Goal: Contribute content: Add original content to the website for others to see

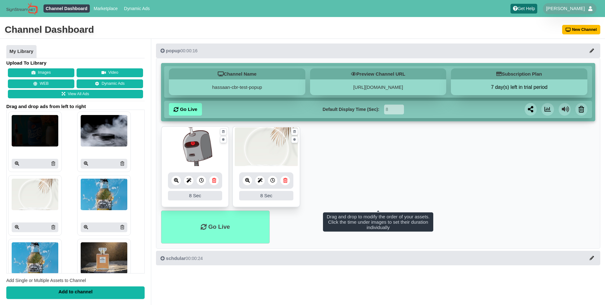
click at [412, 169] on ul "8 8 Sec Fade In Scale In Swirl In Slide In Slide Elliptic Roll In Swing In Save…" at bounding box center [378, 168] width 434 height 85
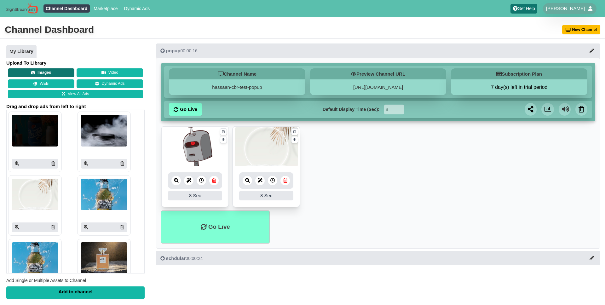
click at [62, 75] on button "Images" at bounding box center [41, 72] width 66 height 9
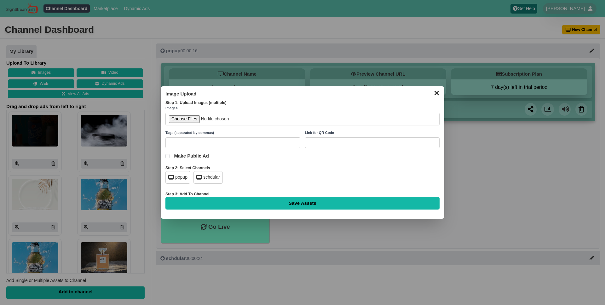
click at [188, 119] on input "file" at bounding box center [302, 119] width 274 height 13
type input "C:\fakepath\filtered-upscaled-image-1754678612530.png"
click at [172, 178] on icon at bounding box center [171, 177] width 6 height 4
click at [245, 202] on input "Save Assets" at bounding box center [302, 203] width 274 height 13
type input "Saving..."
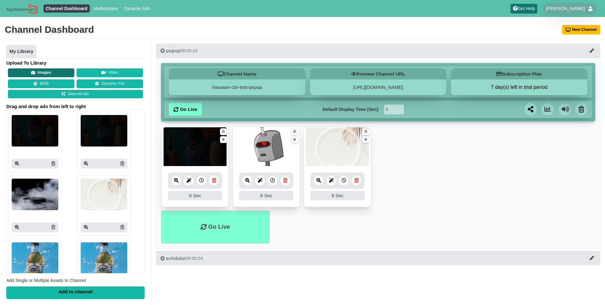
click at [47, 74] on button "Images" at bounding box center [41, 72] width 66 height 9
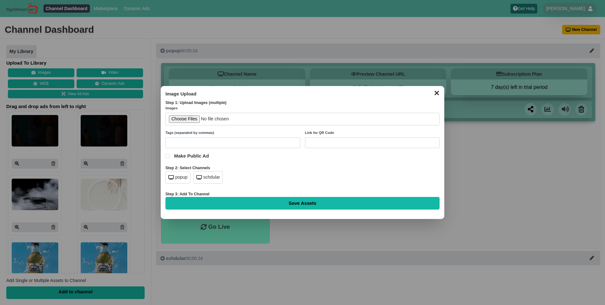
click at [188, 119] on input "file" at bounding box center [302, 119] width 274 height 13
type input "C:\fakepath\filtered-upscaled-image-1754678612530.png"
click at [285, 204] on input "Save Assets" at bounding box center [302, 203] width 274 height 13
type input "Saving..."
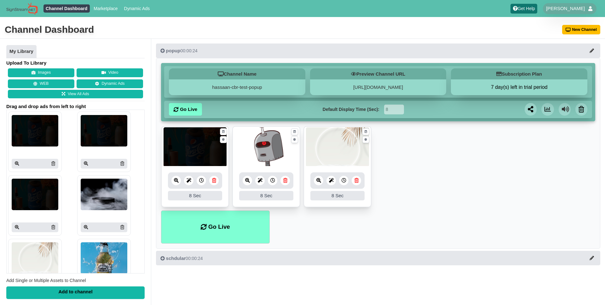
click at [98, 201] on img at bounding box center [104, 194] width 47 height 31
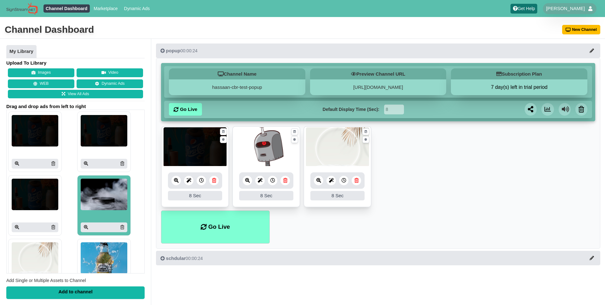
click at [81, 290] on div "Add to channel" at bounding box center [75, 292] width 138 height 13
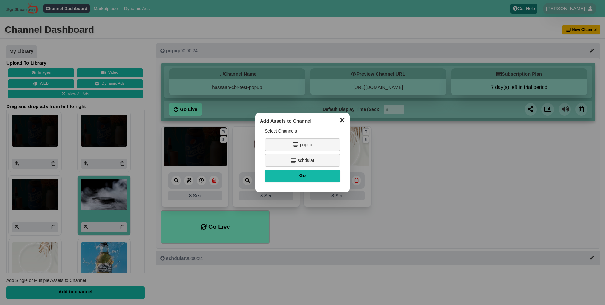
click at [342, 119] on button "✕" at bounding box center [342, 119] width 12 height 9
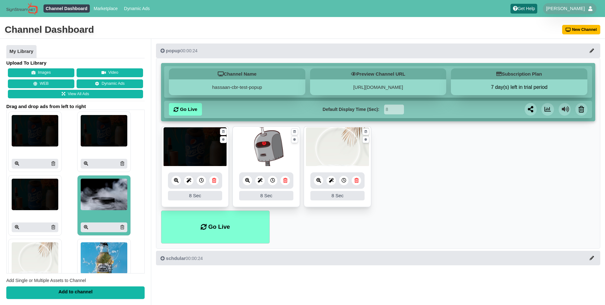
click at [110, 189] on img at bounding box center [104, 194] width 47 height 31
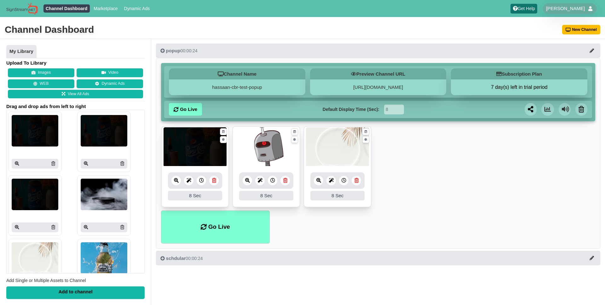
click at [590, 53] on button at bounding box center [591, 50] width 4 height 5
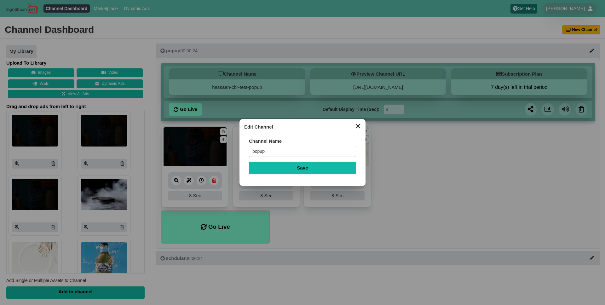
click at [358, 125] on button "✕" at bounding box center [357, 125] width 12 height 9
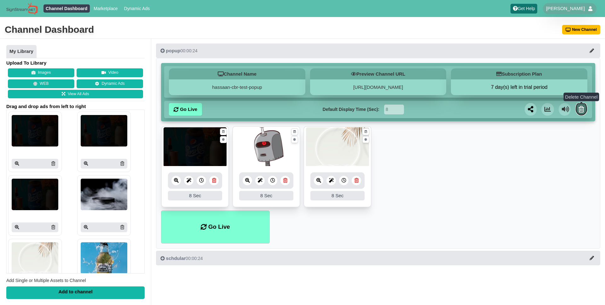
click at [579, 108] on icon at bounding box center [581, 109] width 6 height 6
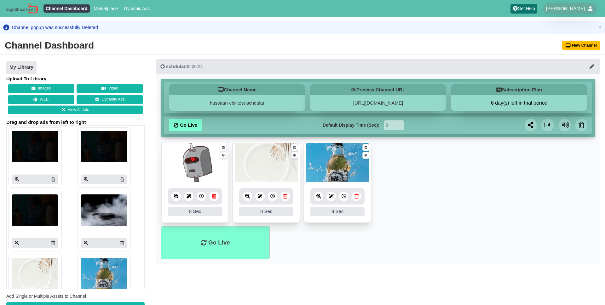
click at [103, 208] on img at bounding box center [104, 209] width 47 height 31
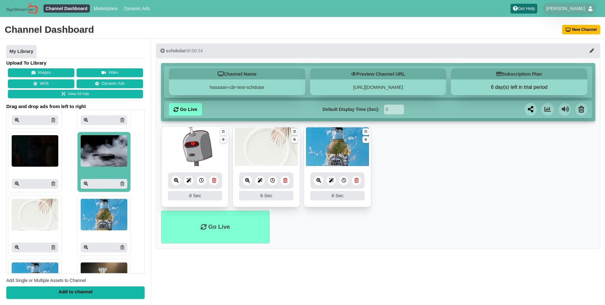
scroll to position [44, 0]
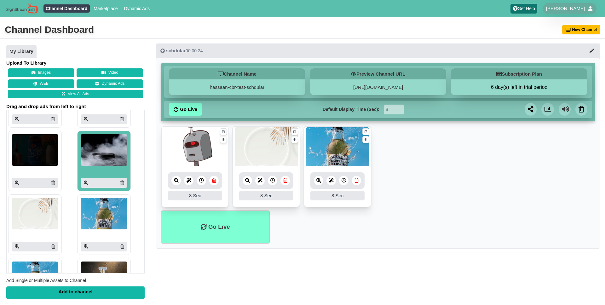
click at [91, 296] on div "Add to channel" at bounding box center [75, 292] width 138 height 13
